Goal: Browse casually: Explore the website without a specific task or goal

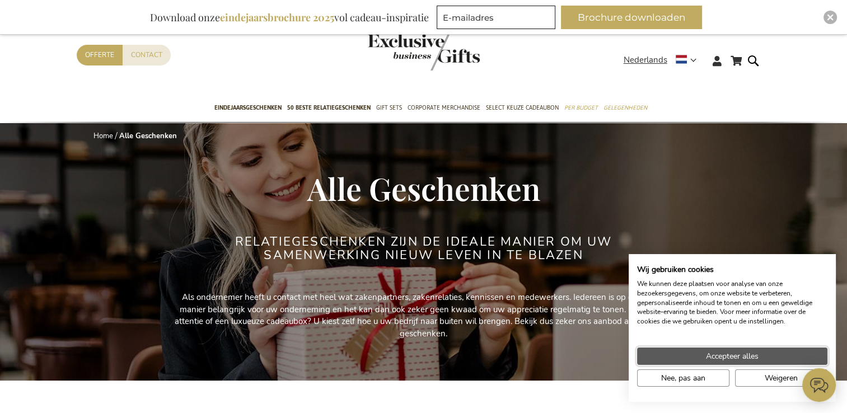
click at [555, 359] on button "Accepteer alles" at bounding box center [732, 356] width 190 height 17
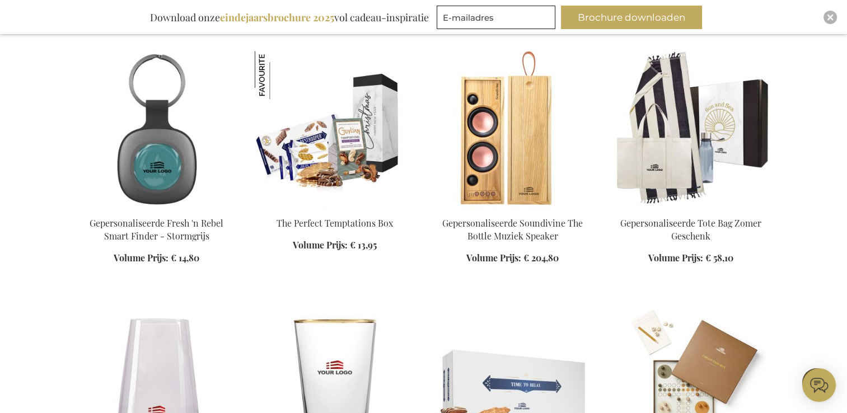
scroll to position [692, 0]
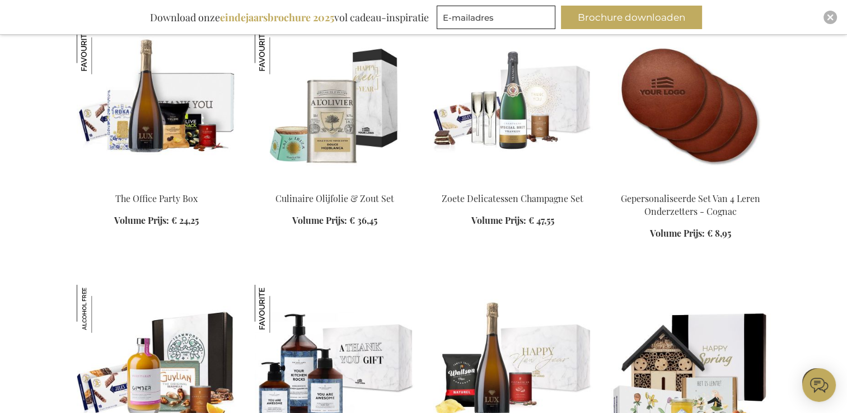
scroll to position [2548, 0]
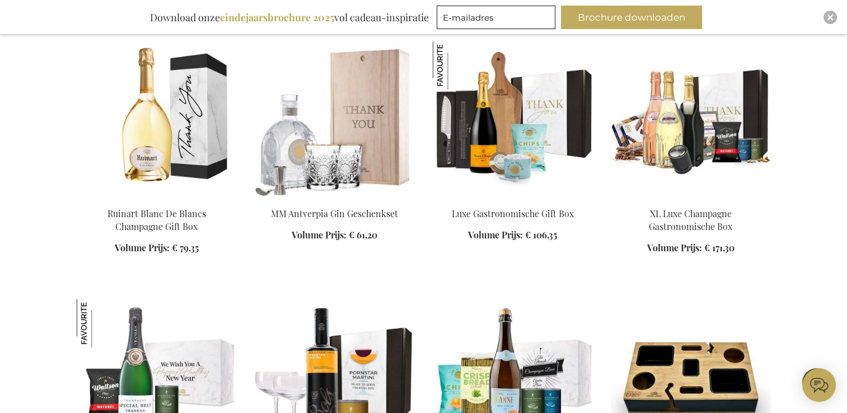
scroll to position [3317, 0]
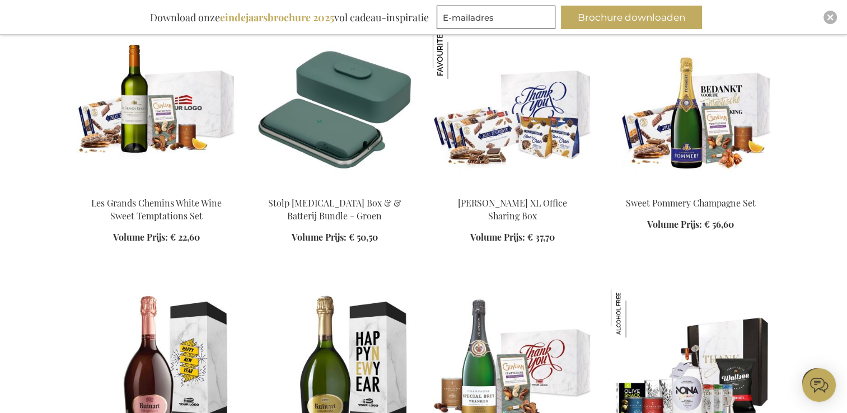
scroll to position [4846, 0]
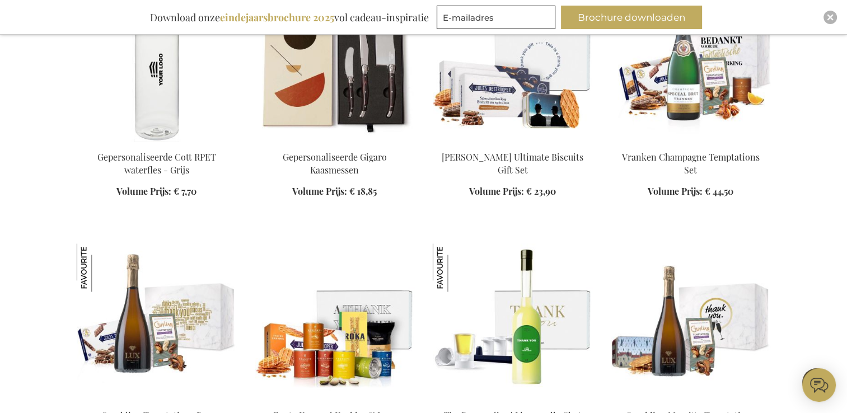
scroll to position [529, 0]
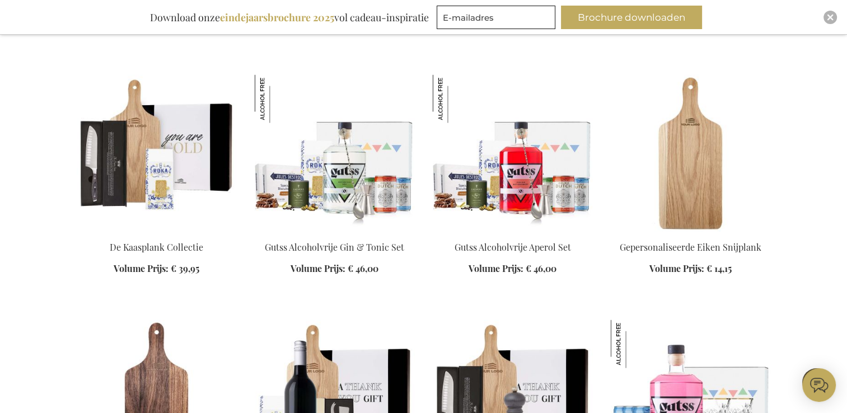
scroll to position [6348, 0]
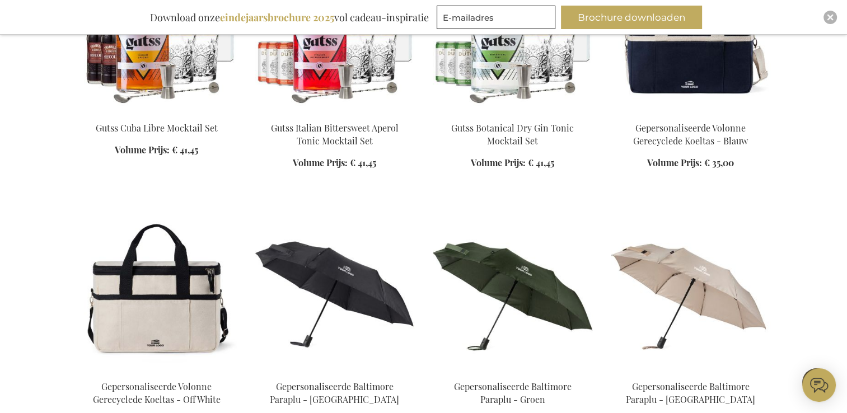
scroll to position [7004, 0]
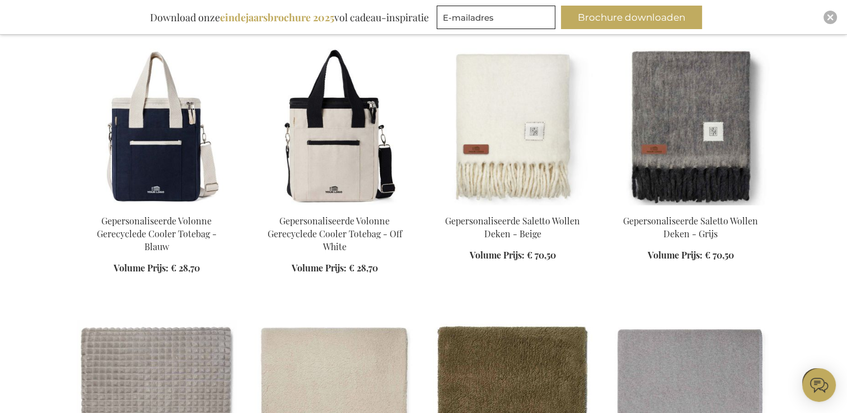
scroll to position [7702, 0]
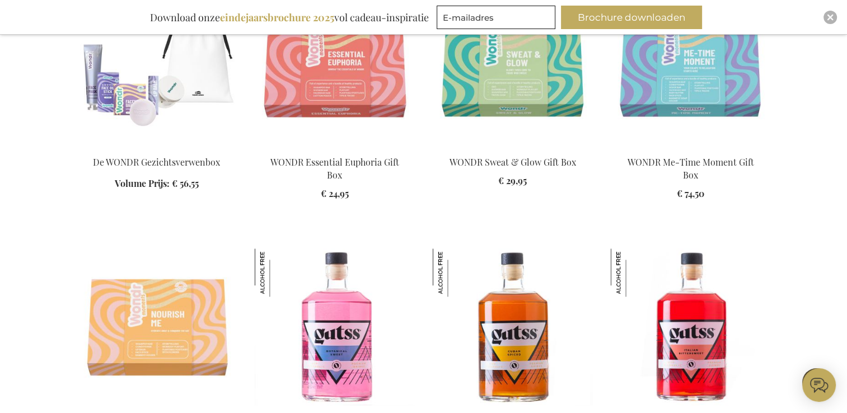
scroll to position [9472, 0]
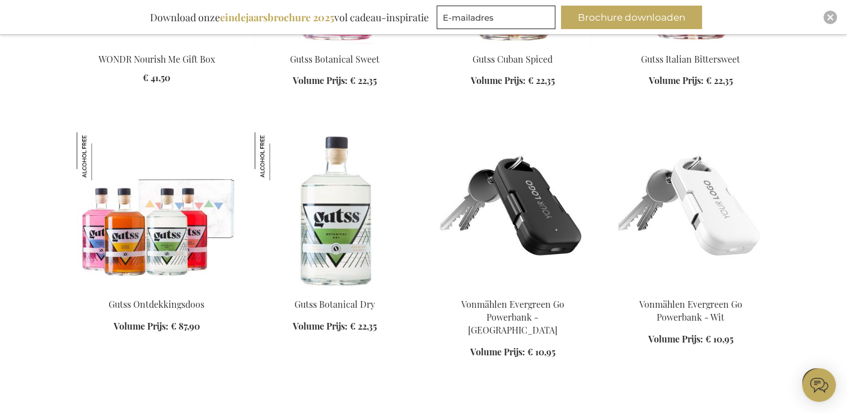
scroll to position [9718, 0]
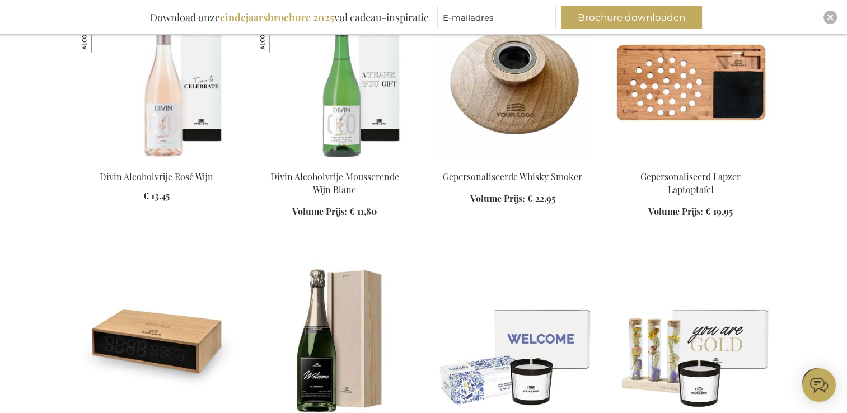
scroll to position [11591, 0]
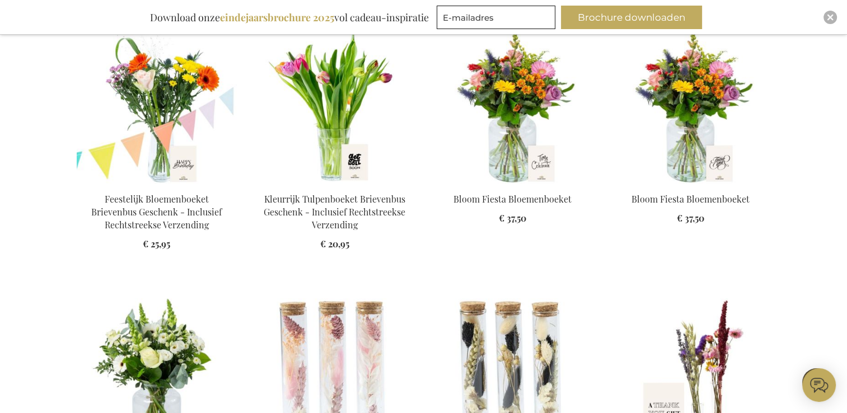
scroll to position [13204, 0]
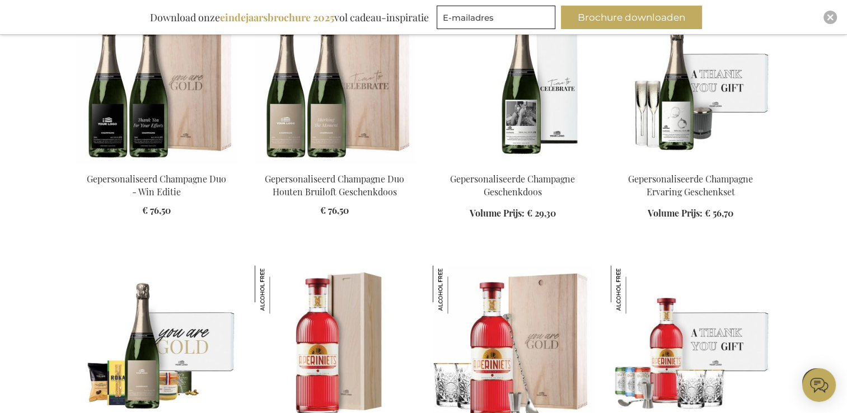
scroll to position [14022, 0]
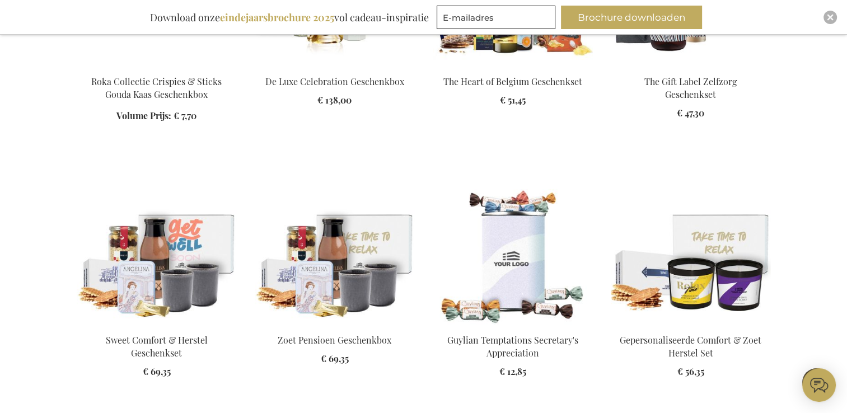
scroll to position [15405, 0]
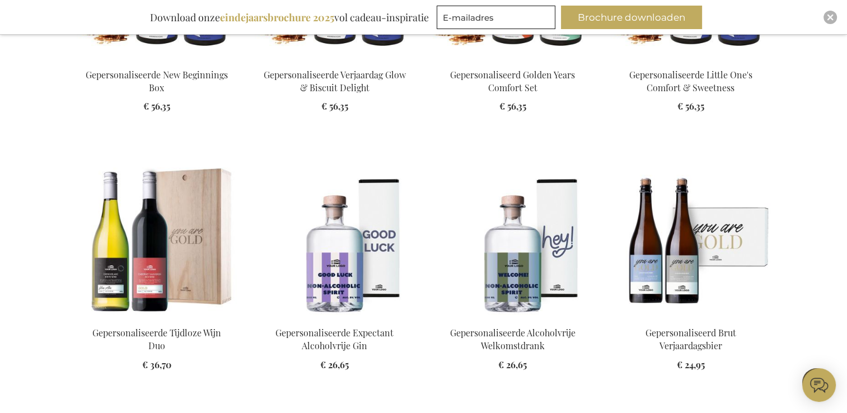
scroll to position [15929, 0]
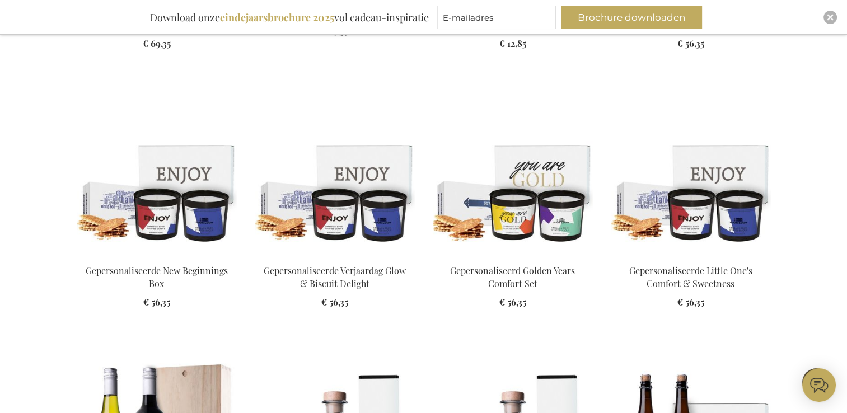
scroll to position [15734, 0]
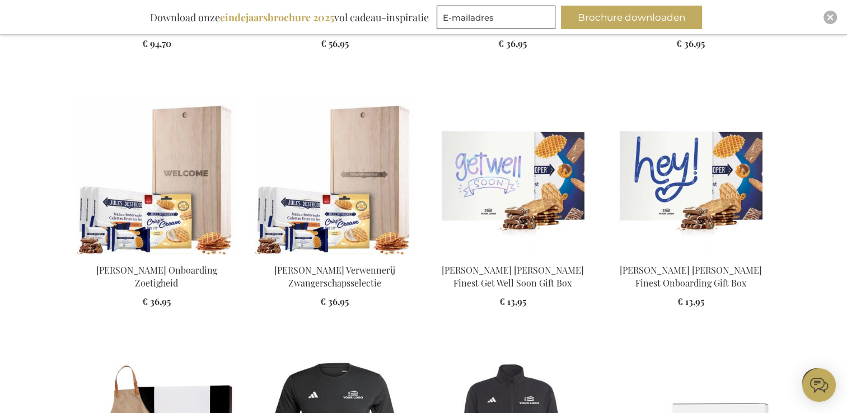
scroll to position [16859, 0]
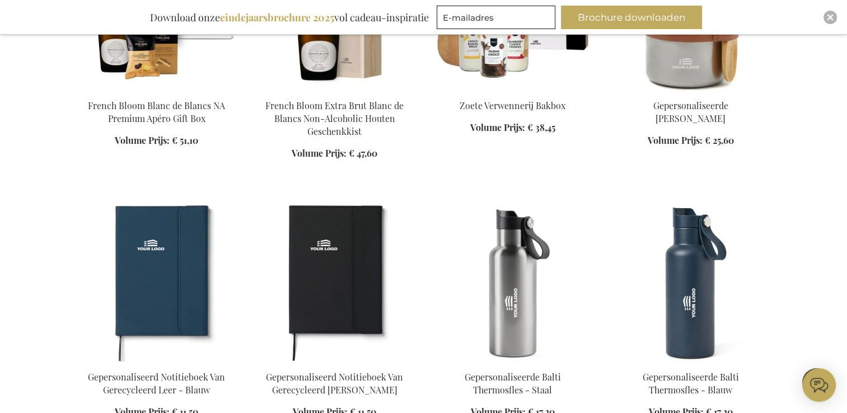
scroll to position [17983, 0]
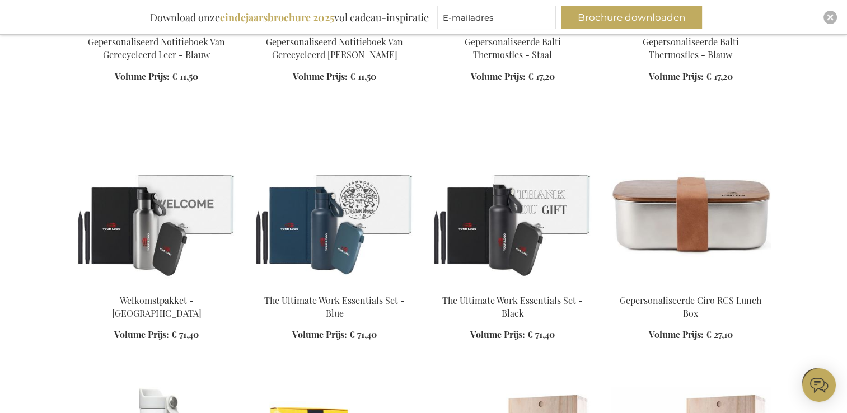
scroll to position [18319, 0]
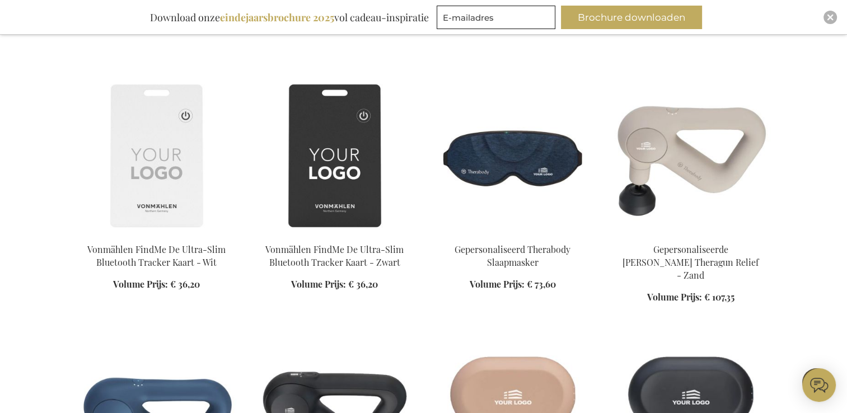
scroll to position [19460, 0]
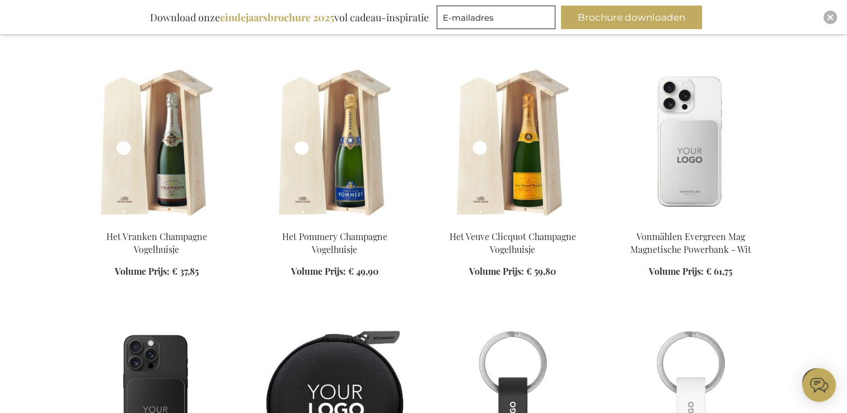
scroll to position [20764, 0]
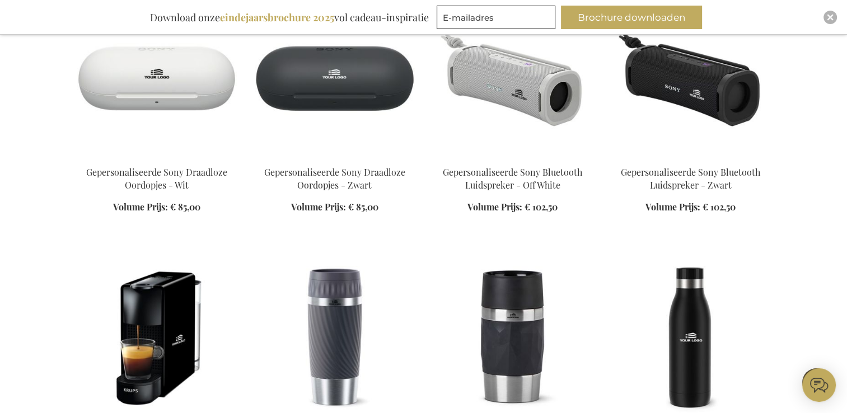
scroll to position [22652, 0]
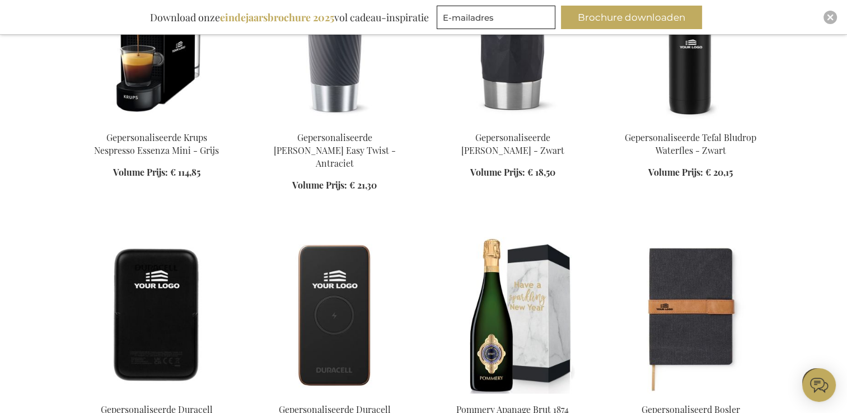
scroll to position [22884, 0]
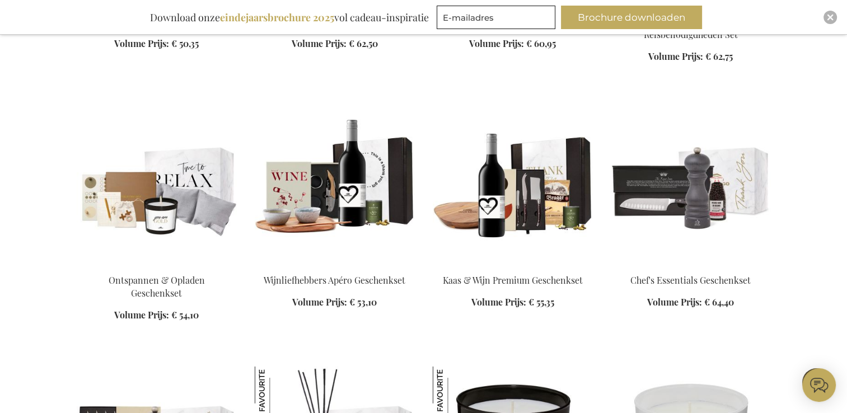
scroll to position [24279, 0]
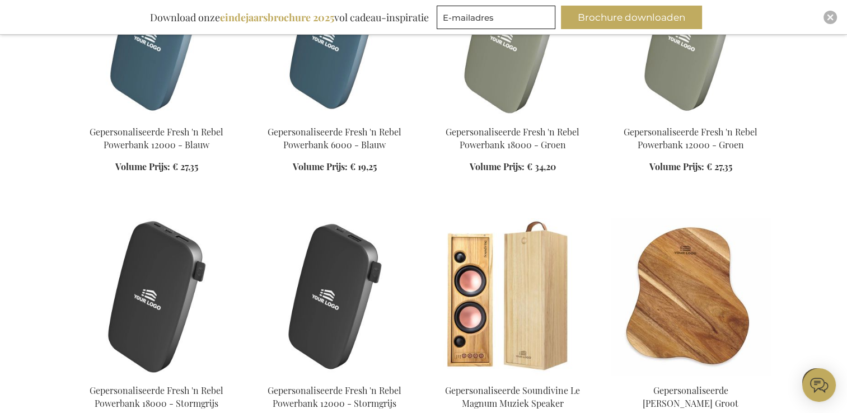
scroll to position [25623, 0]
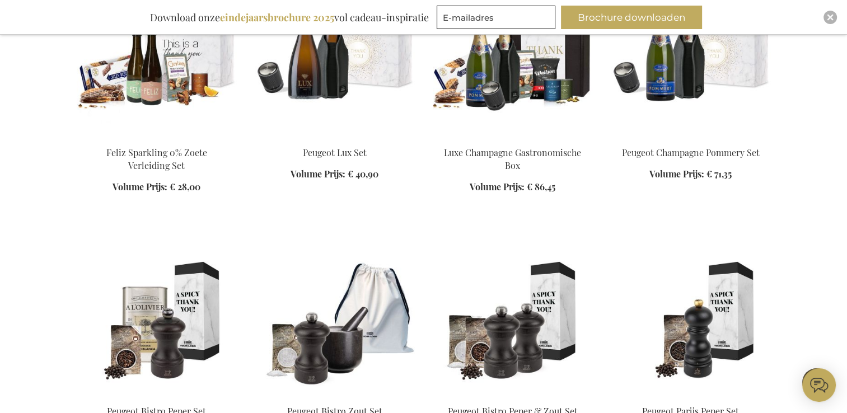
scroll to position [26346, 0]
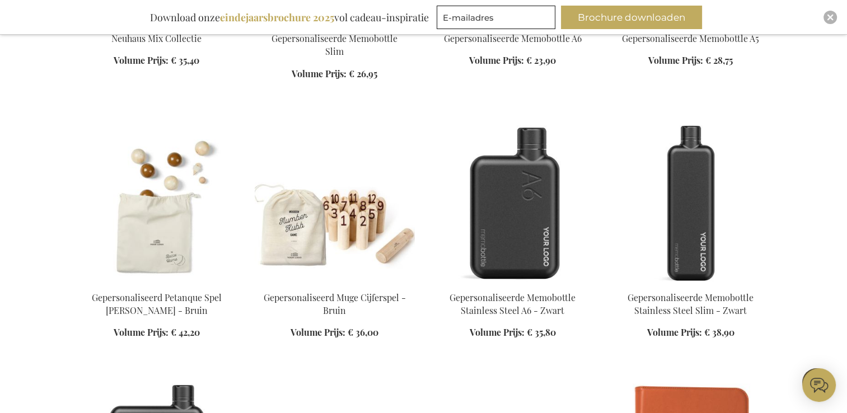
scroll to position [27484, 0]
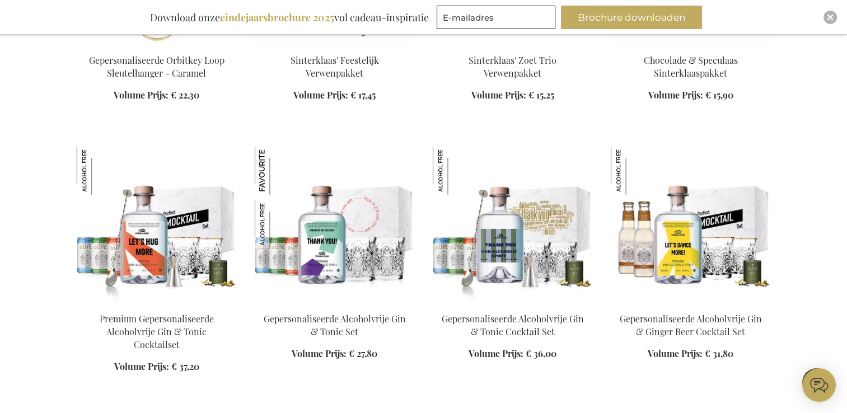
scroll to position [29543, 0]
